Goal: Information Seeking & Learning: Understand process/instructions

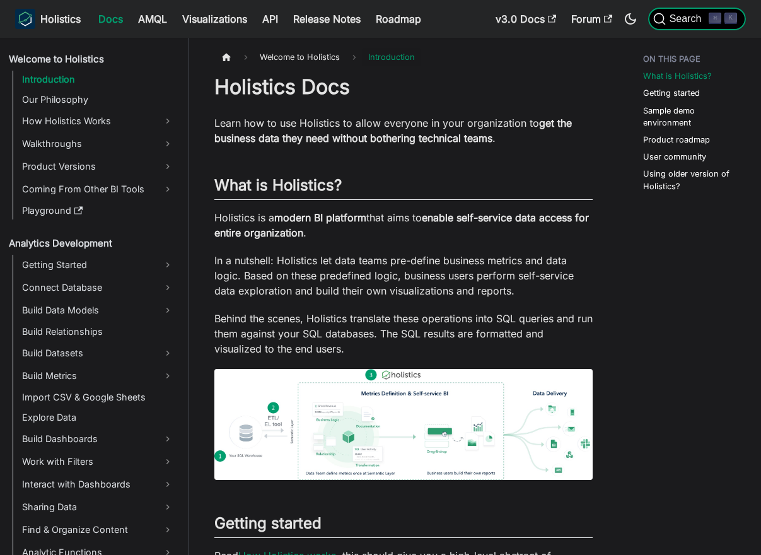
click at [707, 23] on span "Search" at bounding box center [687, 18] width 43 height 11
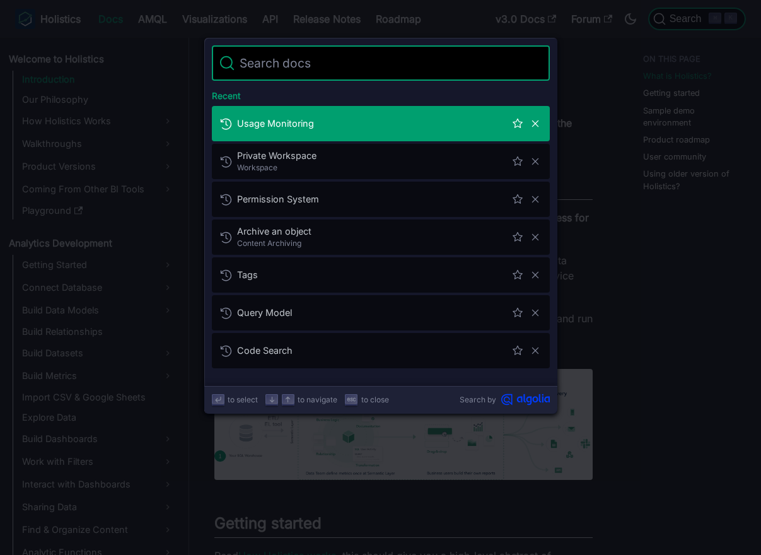
type input "c"
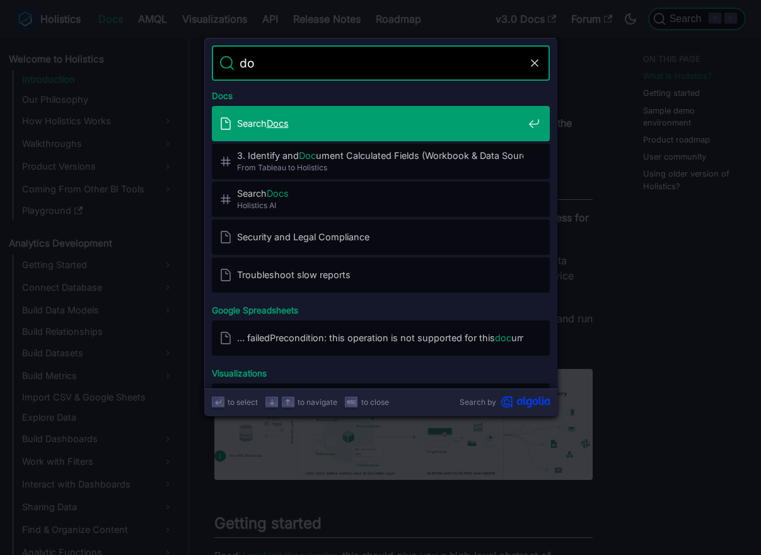
type input "d"
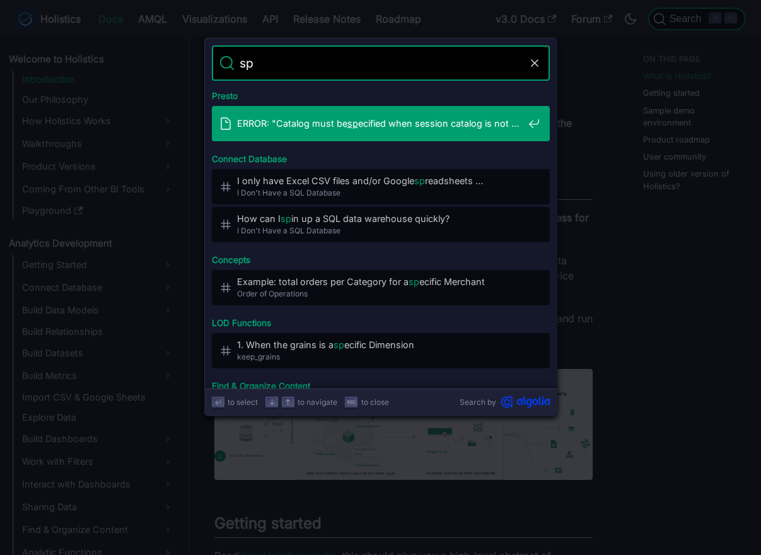
type input "s"
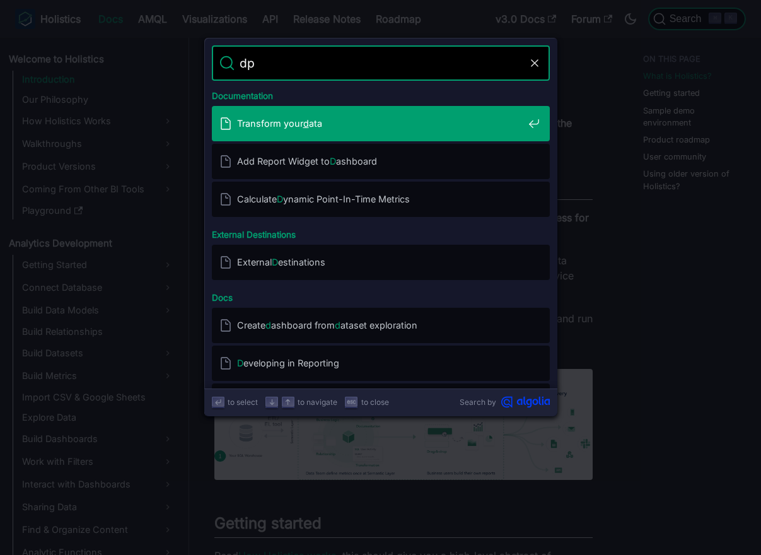
type input "dpc"
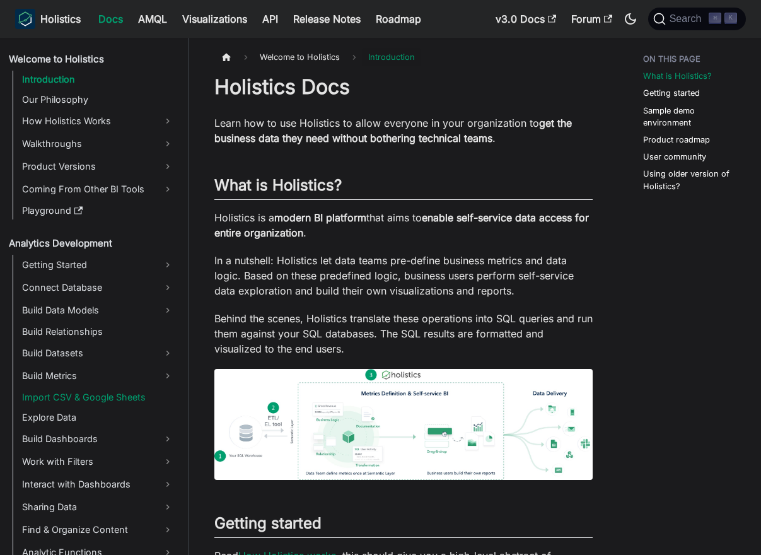
click at [109, 397] on link "Import CSV & Google Sheets" at bounding box center [97, 397] width 159 height 18
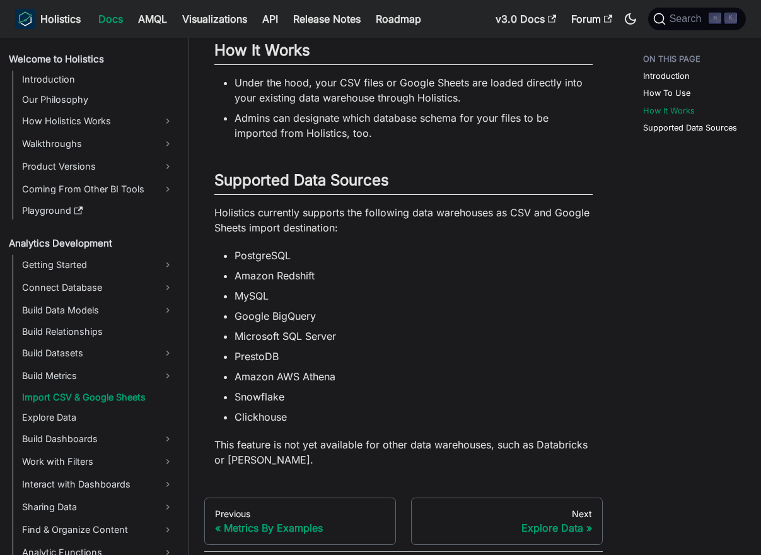
scroll to position [1104, 0]
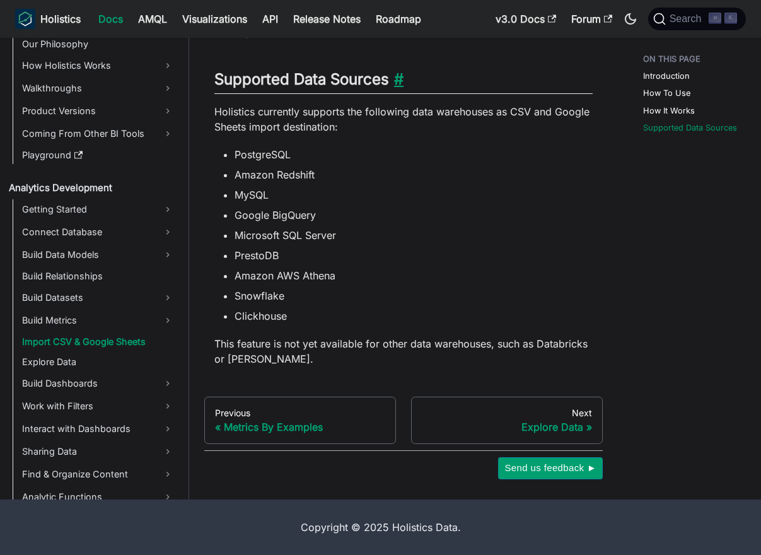
click at [400, 80] on link "​" at bounding box center [396, 79] width 14 height 18
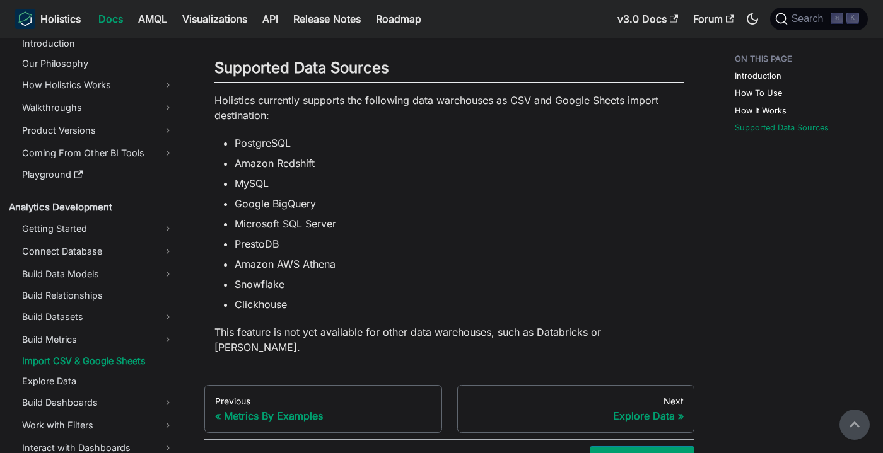
scroll to position [1074, 0]
